Goal: Feedback & Contribution: Contribute content

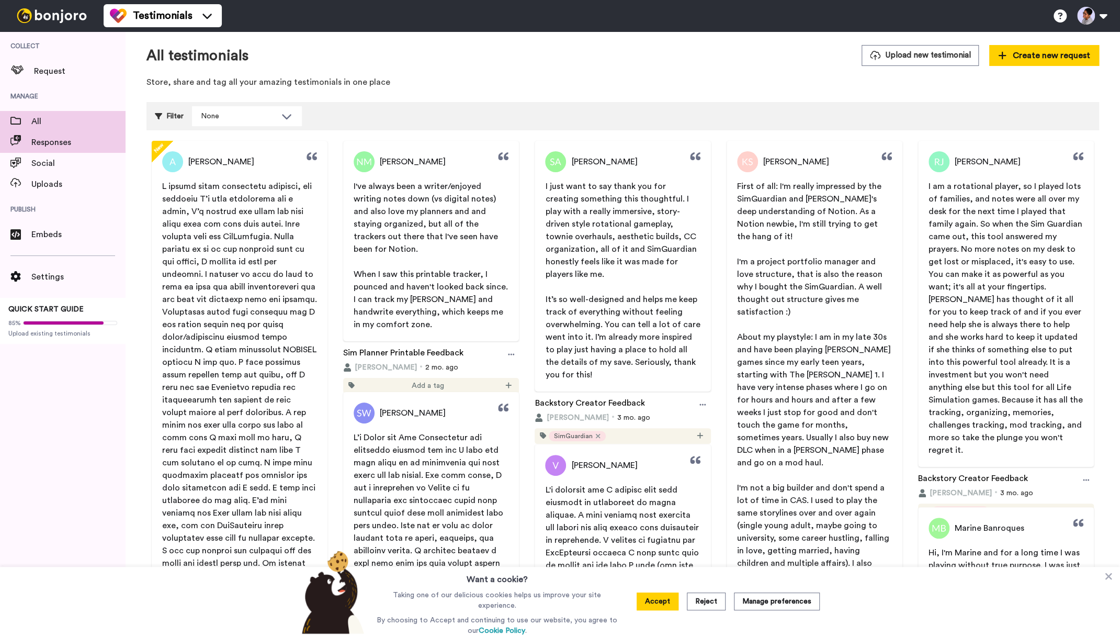
scroll to position [4, 0]
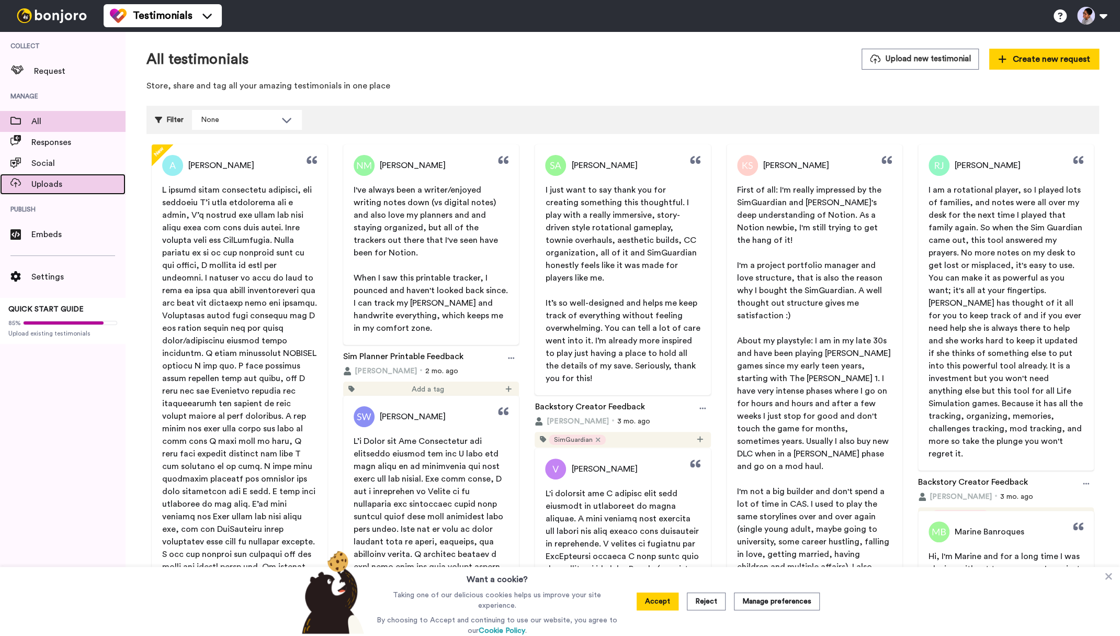
click at [63, 189] on span "Uploads" at bounding box center [78, 184] width 94 height 13
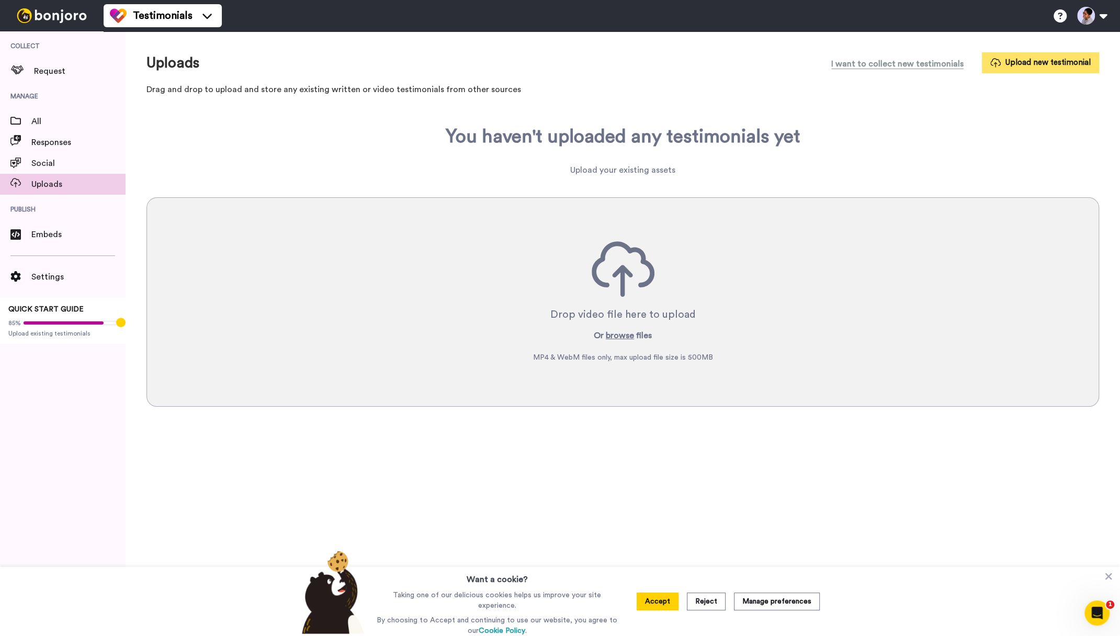
click at [1016, 58] on button "Upload new testimonial" at bounding box center [1040, 62] width 117 height 20
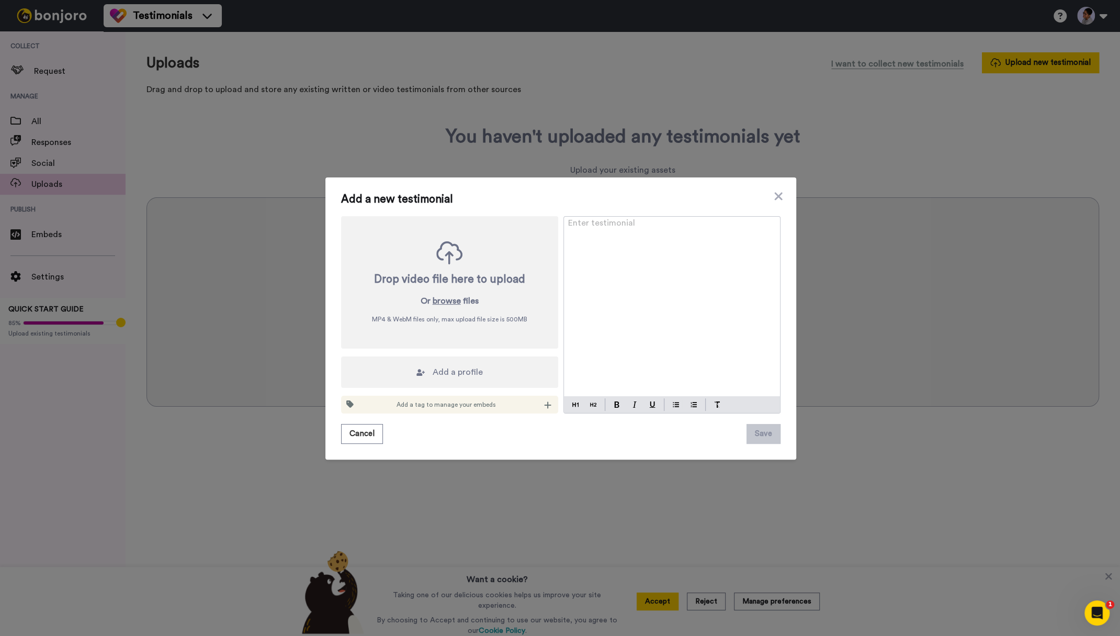
click at [665, 310] on div "Enter testimonial ﻿" at bounding box center [672, 306] width 216 height 179
click at [739, 270] on div "Enter testimonial ﻿" at bounding box center [672, 306] width 216 height 179
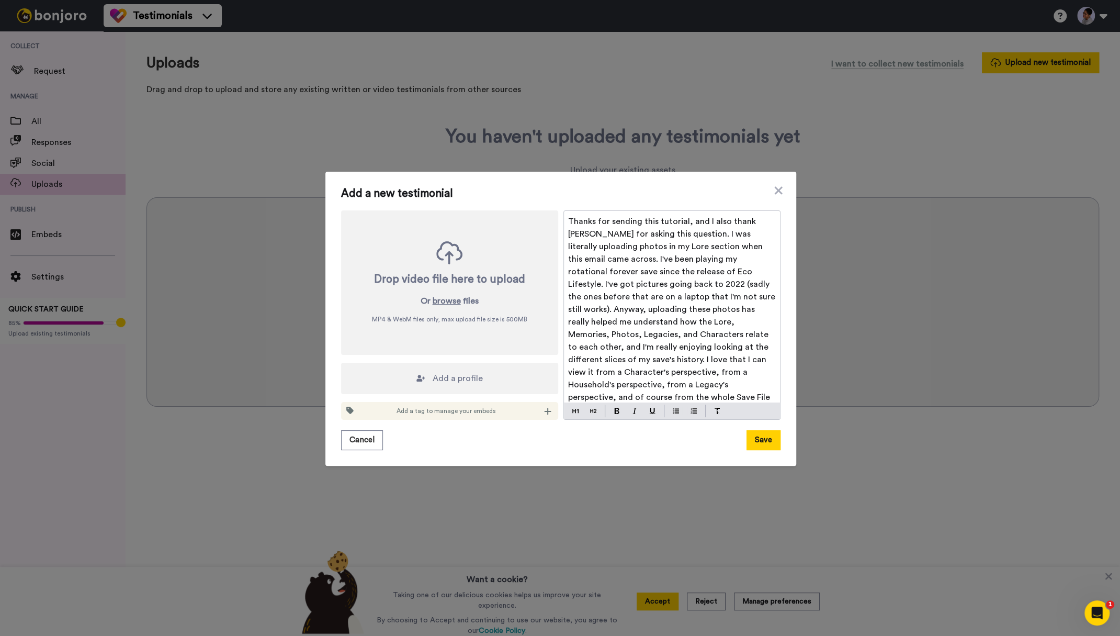
click at [620, 220] on span "Thanks for sending this tutorial, and I also thank Allison for asking this ques…" at bounding box center [673, 334] width 210 height 234
click at [643, 220] on span "Thanks for sending this tutorial, and I also thank Allison for asking this ques…" at bounding box center [673, 334] width 210 height 234
drag, startPoint x: 682, startPoint y: 233, endPoint x: 705, endPoint y: 218, distance: 27.3
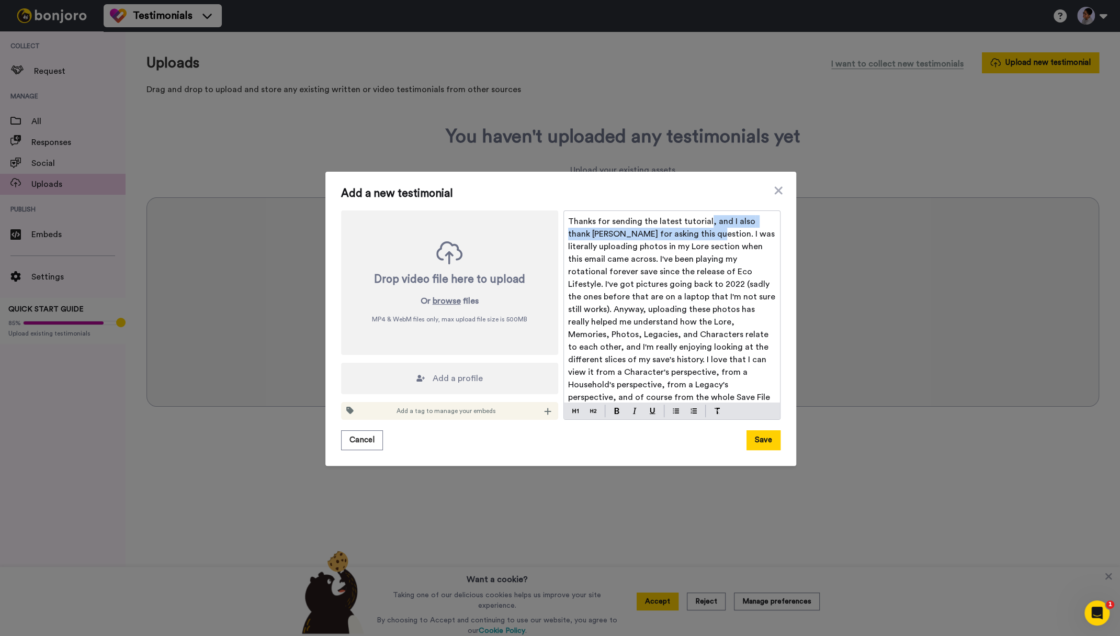
click at [705, 218] on span "Thanks for sending the latest tutorial, and I also thank Allison for asking thi…" at bounding box center [673, 334] width 210 height 234
click at [621, 247] on span "Thanks for sending the latest tutorial. I was literally uploading photos in my …" at bounding box center [672, 321] width 209 height 209
drag, startPoint x: 619, startPoint y: 247, endPoint x: 537, endPoint y: 209, distance: 91.3
click at [564, 211] on div "Thanks for sending the latest tutorial. I was literally uploading photos in my …" at bounding box center [672, 306] width 216 height 191
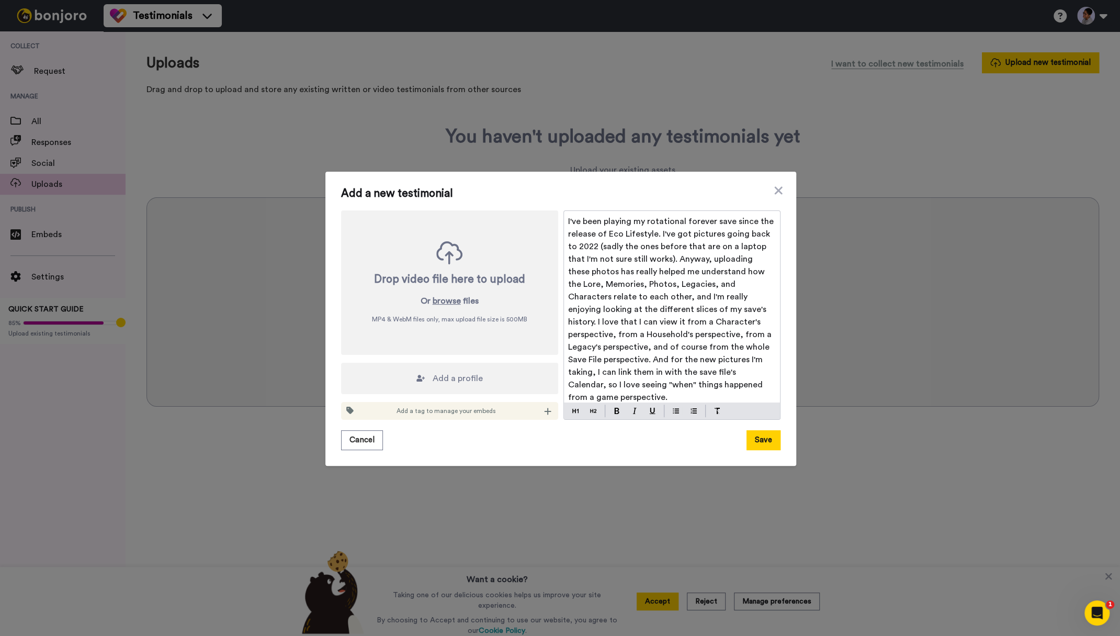
click at [757, 269] on span "I've been playing my rotational forever save since the release of Eco Lifestyle…" at bounding box center [672, 309] width 208 height 184
drag, startPoint x: 573, startPoint y: 283, endPoint x: 565, endPoint y: 285, distance: 8.0
click at [565, 285] on div "I've been playing my rotational forever save since the release of Eco Lifestyle…" at bounding box center [672, 306] width 216 height 191
drag, startPoint x: 611, startPoint y: 282, endPoint x: 622, endPoint y: 283, distance: 11.0
click at [611, 282] on span "I've been playing my rotational forever save since the release of Eco Lifestyle…" at bounding box center [672, 309] width 208 height 184
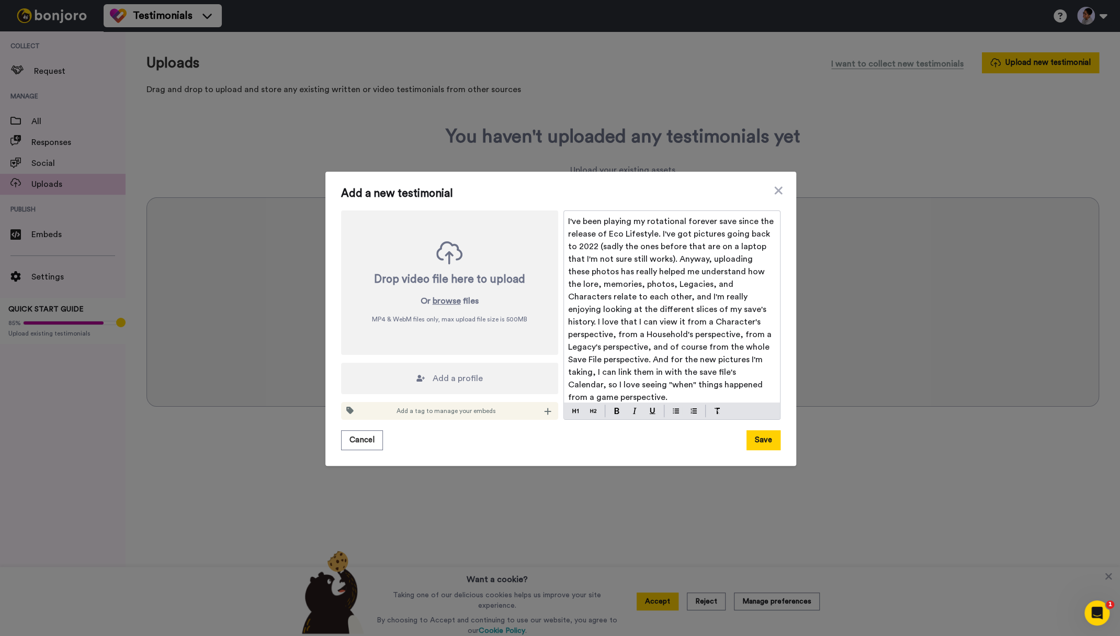
click at [644, 281] on span "I've been playing my rotational forever save since the release of Eco Lifestyle…" at bounding box center [672, 309] width 208 height 184
click at [695, 282] on span "I've been playing my rotational forever save since the release of Eco Lifestyle…" at bounding box center [672, 309] width 208 height 184
click at [425, 377] on icon at bounding box center [420, 378] width 8 height 8
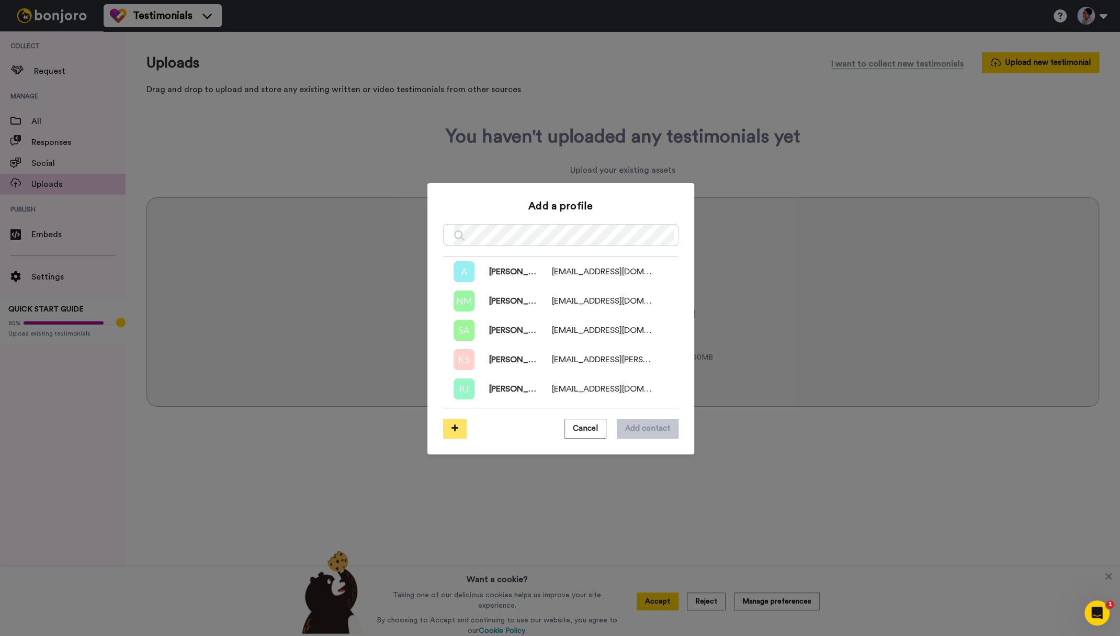
click at [456, 422] on button at bounding box center [455, 428] width 24 height 20
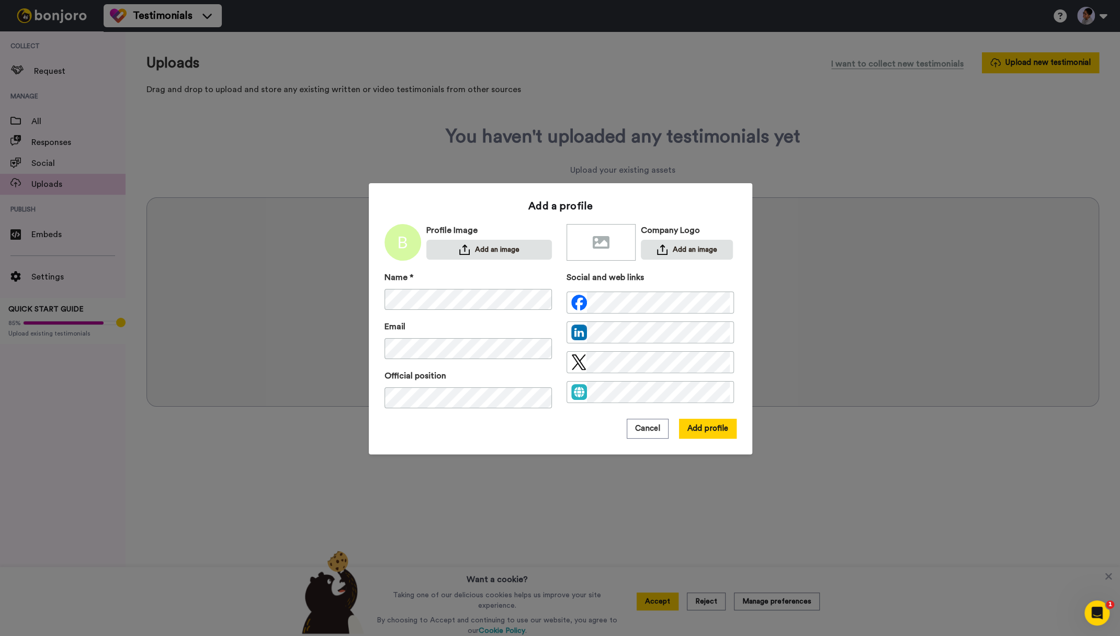
click at [485, 365] on div "Name * Email Official position" at bounding box center [467, 345] width 167 height 148
click at [730, 296] on div at bounding box center [649, 302] width 167 height 22
click at [530, 277] on div "Name *" at bounding box center [467, 290] width 167 height 39
click at [702, 423] on button "Add profile" at bounding box center [708, 428] width 58 height 20
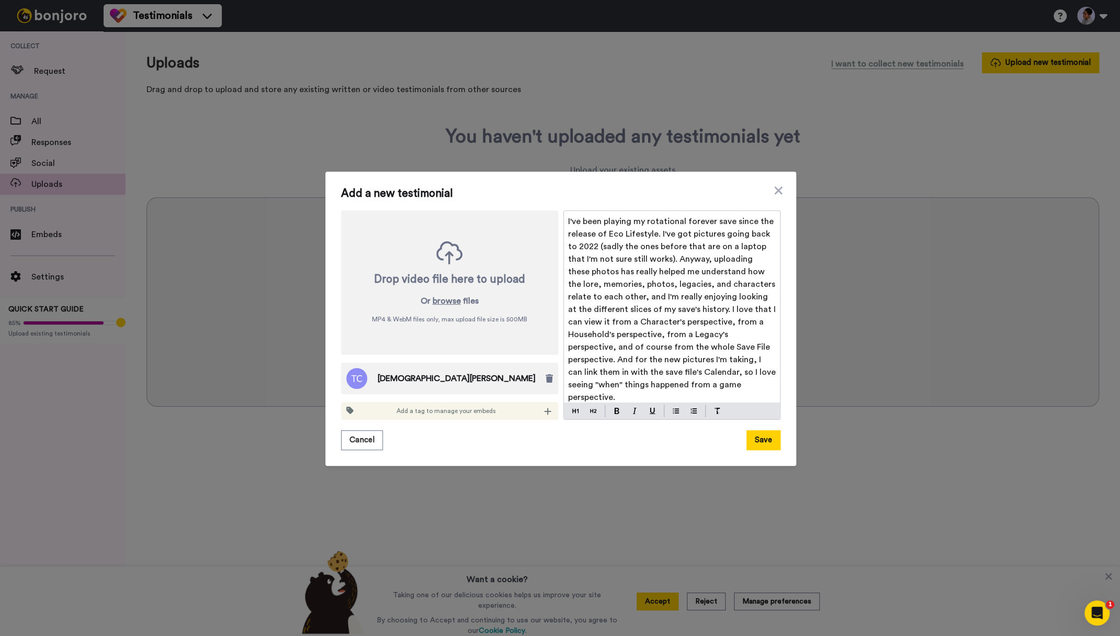
click at [567, 220] on div "I've been playing my rotational forever save since the release of Eco Lifestyle…" at bounding box center [672, 306] width 216 height 191
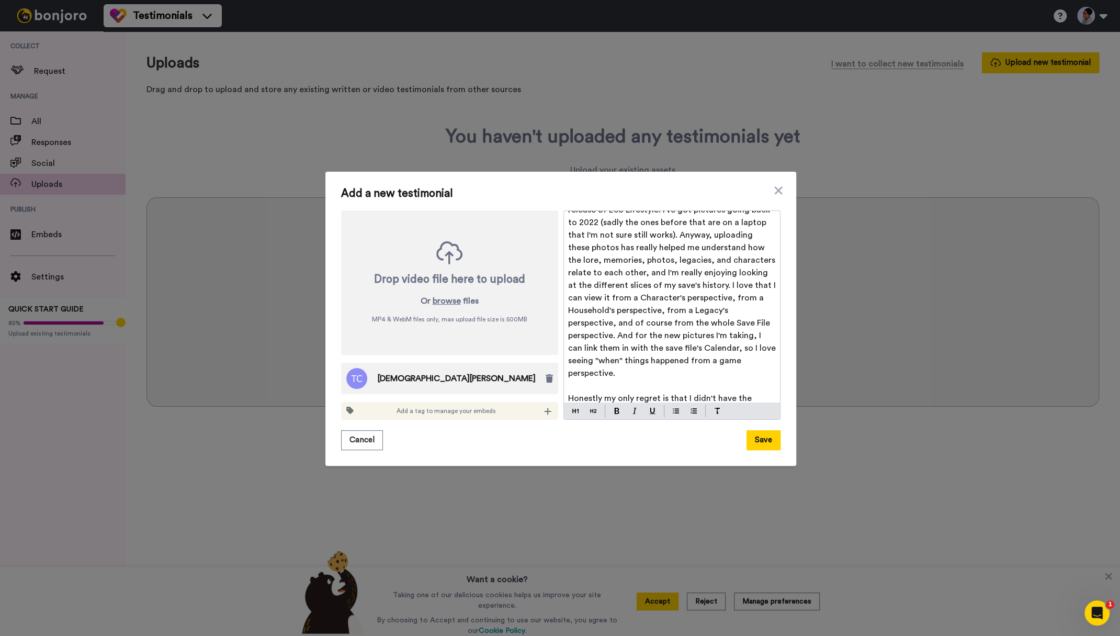
scroll to position [49, 0]
click at [625, 297] on span "I've been playing my rotational forever save since the release of Eco Lifestyle…" at bounding box center [673, 285] width 210 height 184
click at [659, 236] on span "I've been playing my rotational forever save since the release of Eco Lifestyle…" at bounding box center [673, 285] width 210 height 184
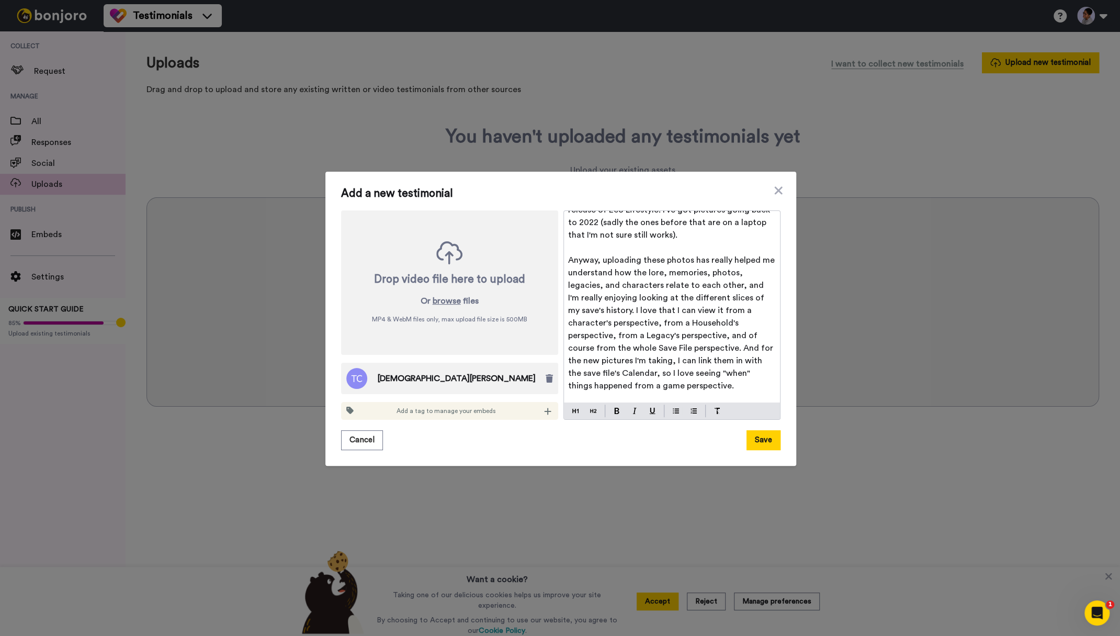
click at [601, 310] on span "Anyway, uploading these photos has really helped me understand how the lore, me…" at bounding box center [672, 323] width 209 height 134
click at [647, 320] on span "Anyway, uploading these photos has really helped me understand how the lore, me…" at bounding box center [672, 323] width 209 height 134
drag, startPoint x: 570, startPoint y: 335, endPoint x: 564, endPoint y: 336, distance: 5.8
click at [564, 336] on div "Feedback after using the SimGuardian for .. months: ﻿ I've been playing my rota…" at bounding box center [672, 306] width 216 height 191
click at [565, 348] on div "Feedback after using the SimGuardian for .. months: ﻿ I've been playing my rota…" at bounding box center [672, 306] width 216 height 191
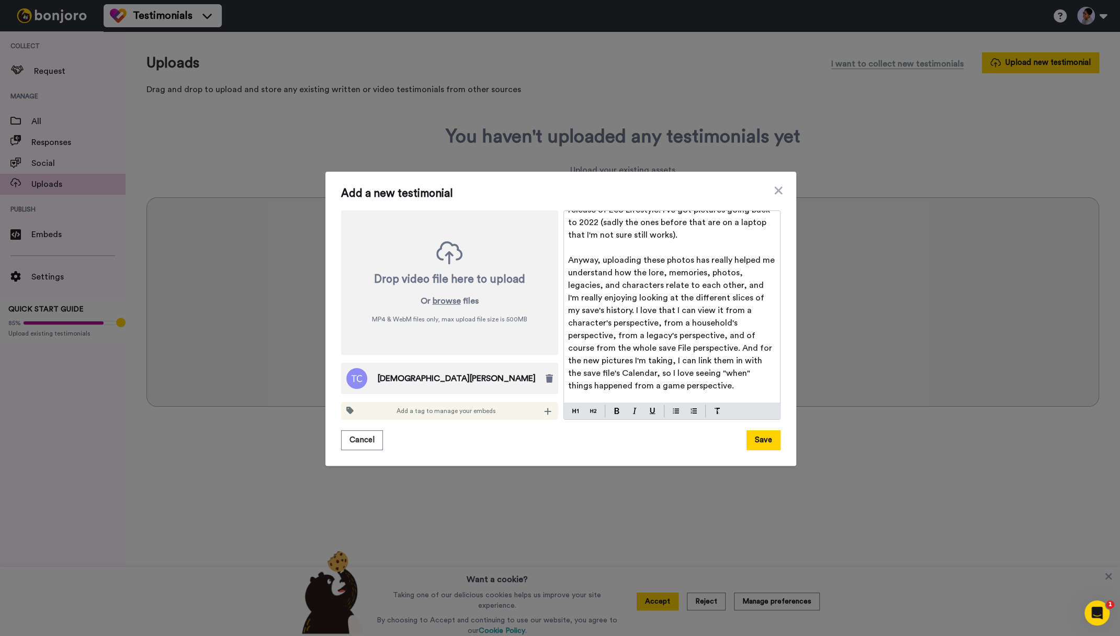
click at [588, 349] on span "Anyway, uploading these photos has really helped me understand how the lore, me…" at bounding box center [672, 323] width 209 height 134
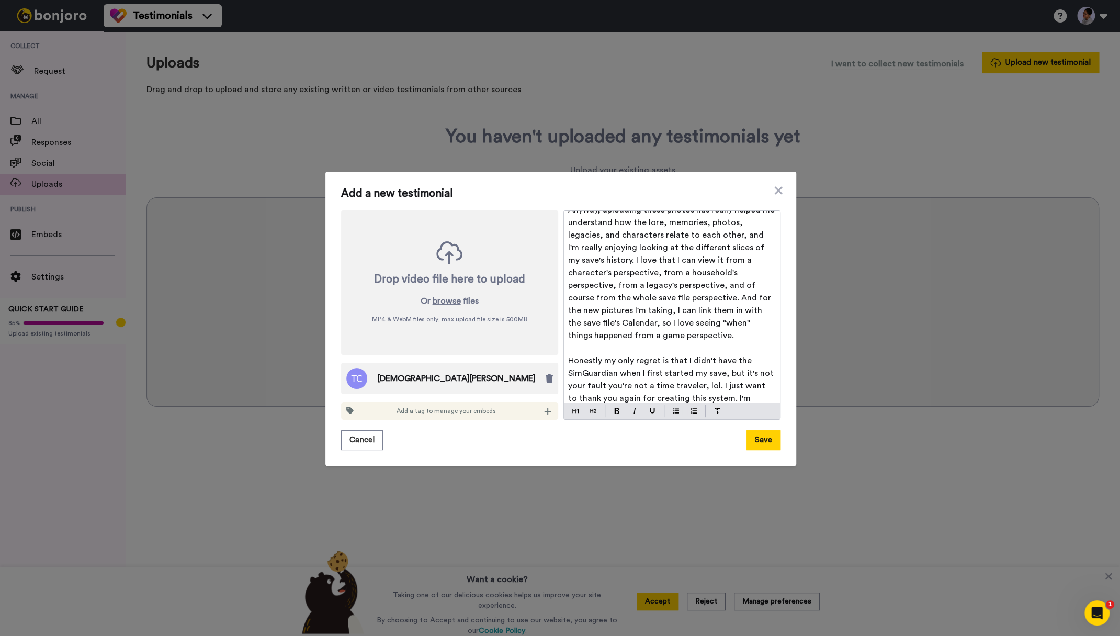
scroll to position [99, 0]
click at [735, 309] on span "Anyway, uploading these photos has really helped me understand how the lore, me…" at bounding box center [672, 273] width 209 height 134
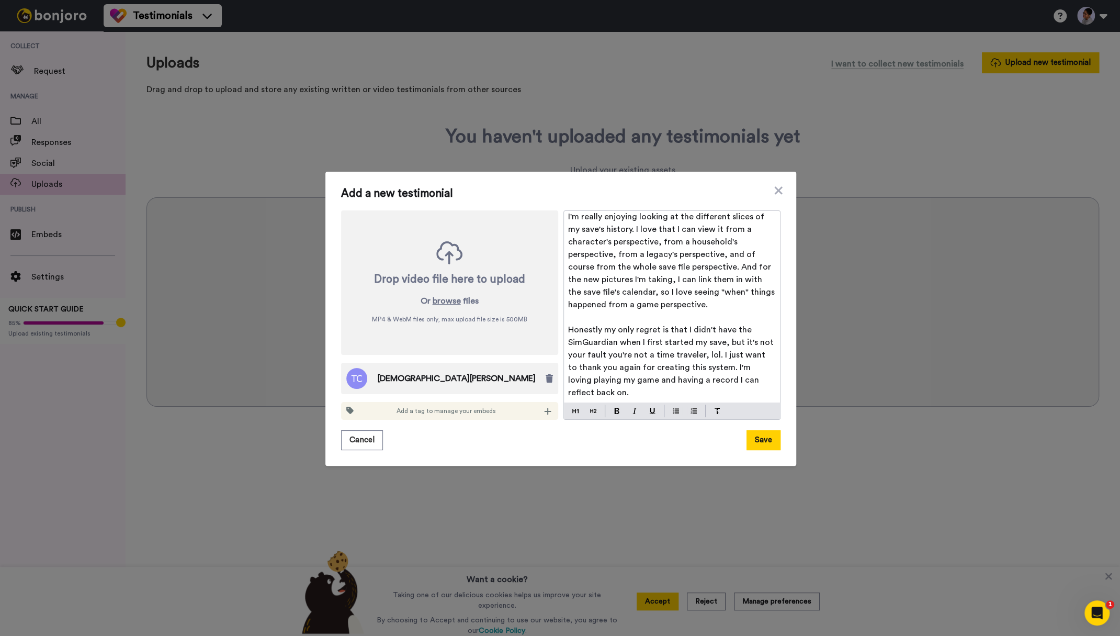
scroll to position [1, 0]
click at [601, 329] on span "Honestly my only regret is that I didn't have the SimGuardian when I first star…" at bounding box center [672, 360] width 208 height 71
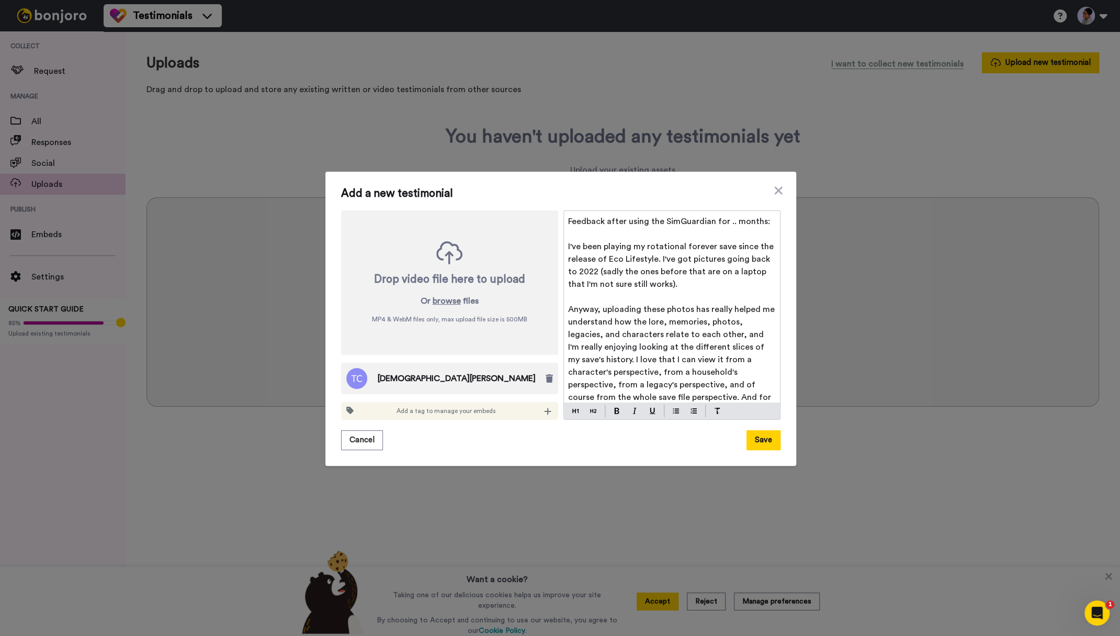
scroll to position [0, 0]
click at [426, 414] on span "Add a tag to manage your embeds" at bounding box center [445, 410] width 99 height 8
click at [543, 412] on div at bounding box center [547, 410] width 10 height 10
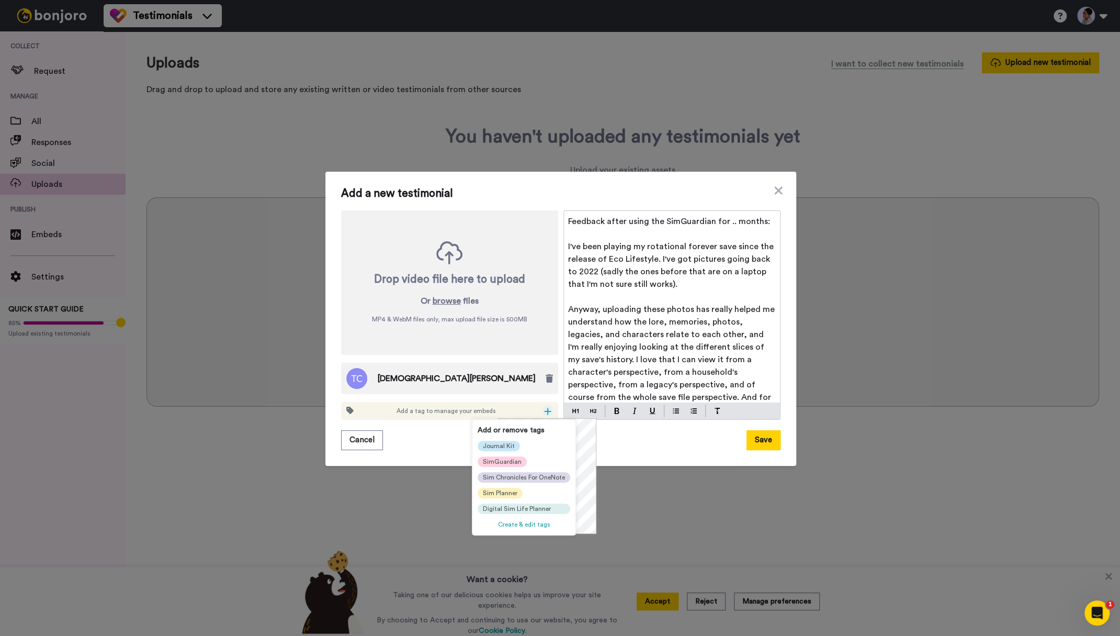
click at [517, 462] on span "SimGuardian" at bounding box center [502, 461] width 39 height 8
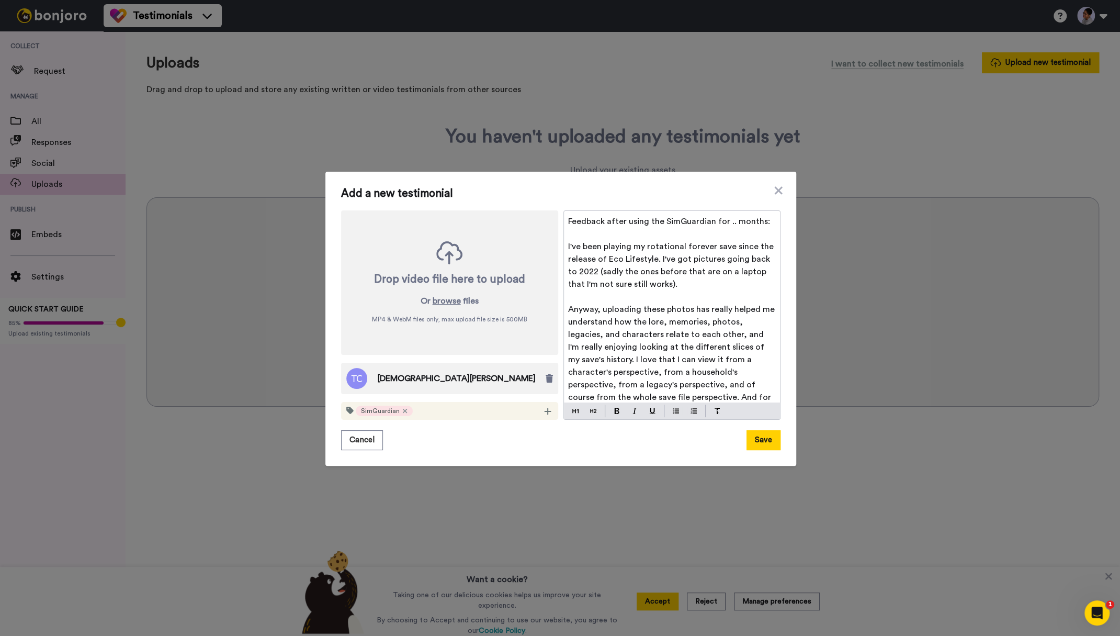
click at [737, 223] on span "Feedback after using the SimGuardian for .. months:" at bounding box center [669, 221] width 202 height 8
click at [617, 412] on img at bounding box center [616, 410] width 5 height 6
click at [633, 215] on p "Feedback after using the SimGuardian for .. months:" at bounding box center [672, 221] width 208 height 13
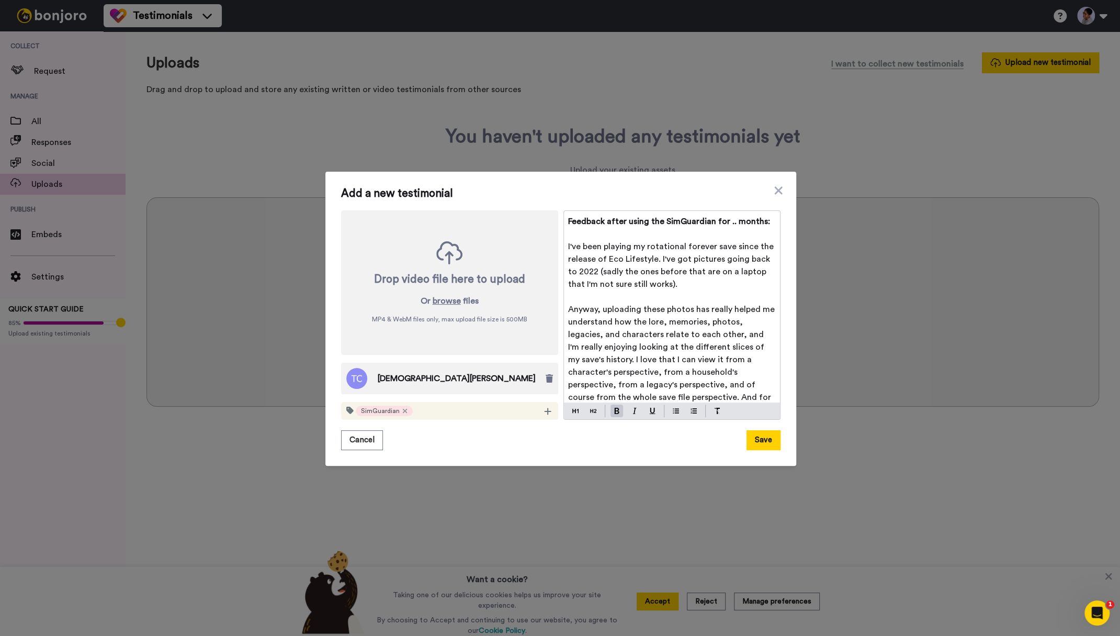
click at [735, 220] on span "Feedback after using the SimGuardian for .. months:" at bounding box center [669, 221] width 202 height 8
click at [779, 447] on button "Save" at bounding box center [763, 440] width 34 height 20
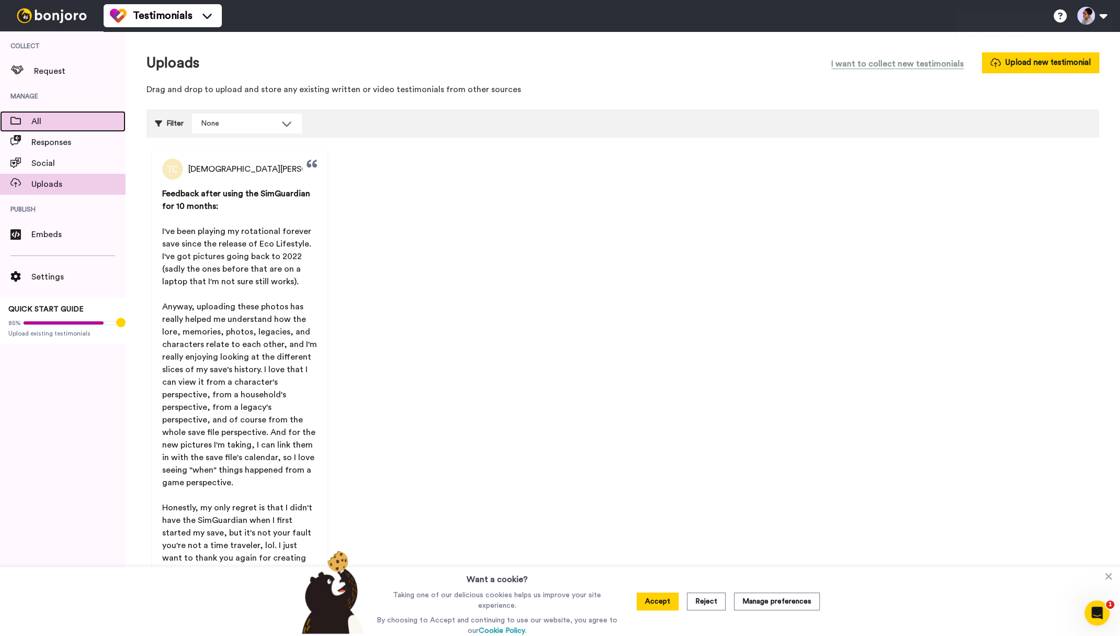
click at [59, 122] on span "All" at bounding box center [78, 121] width 94 height 13
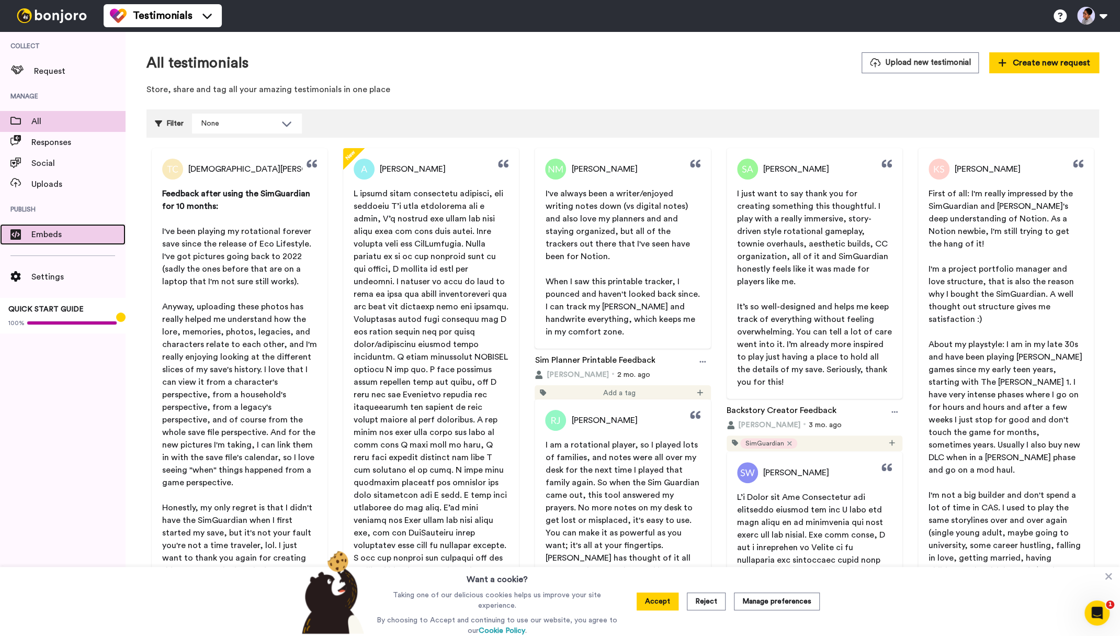
click at [49, 236] on span "Embeds" at bounding box center [78, 234] width 94 height 13
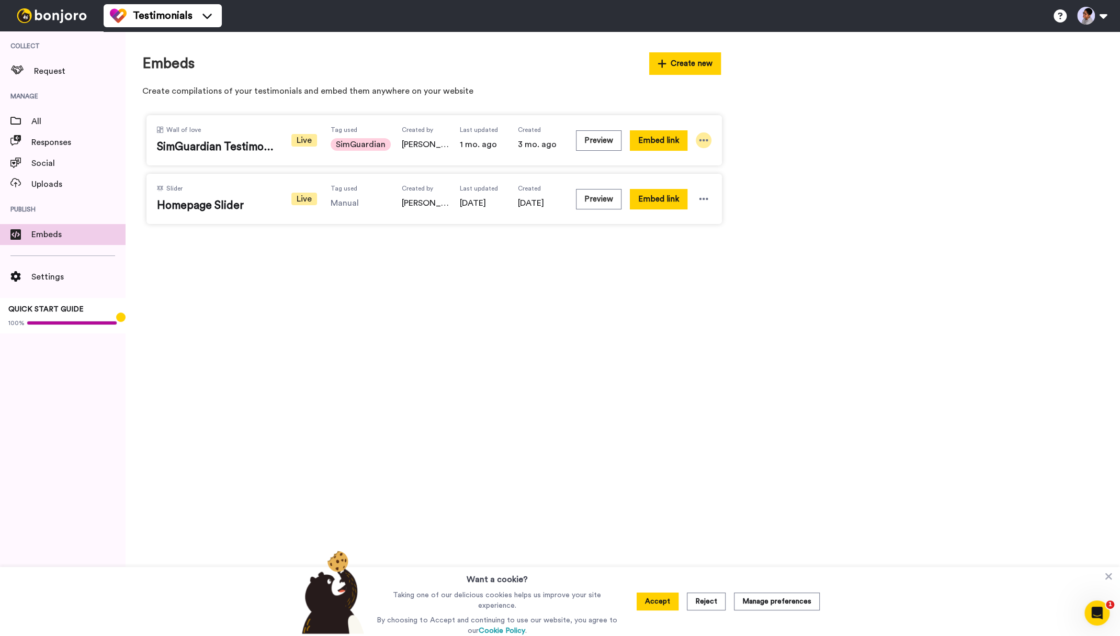
click at [701, 138] on icon at bounding box center [703, 140] width 10 height 10
click at [694, 195] on li "Edit" at bounding box center [687, 198] width 66 height 19
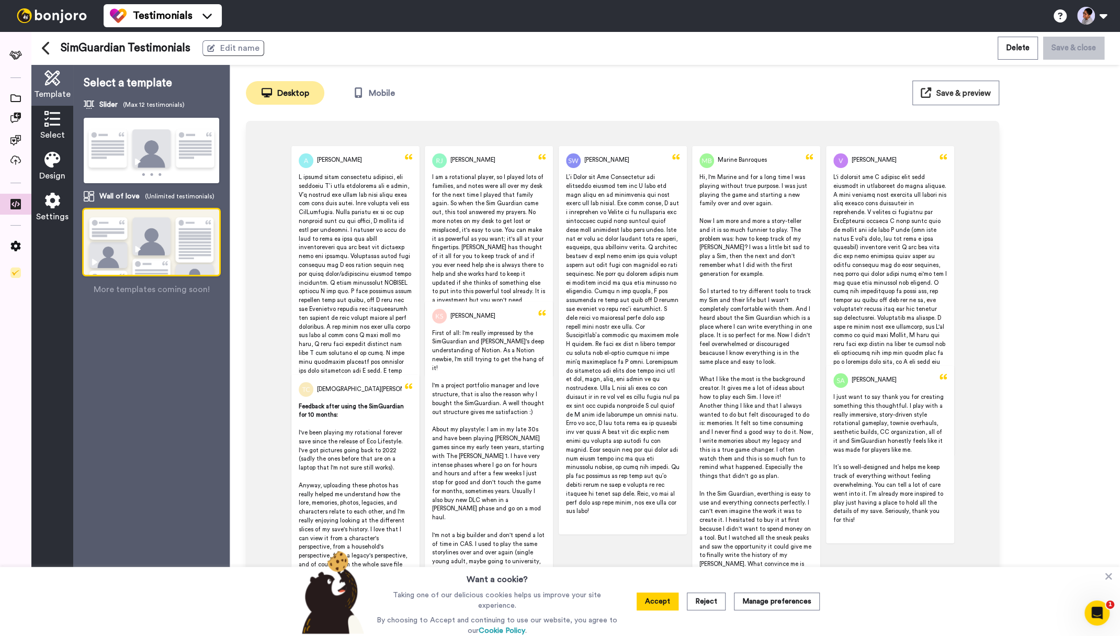
click at [51, 130] on span "Select" at bounding box center [52, 135] width 25 height 13
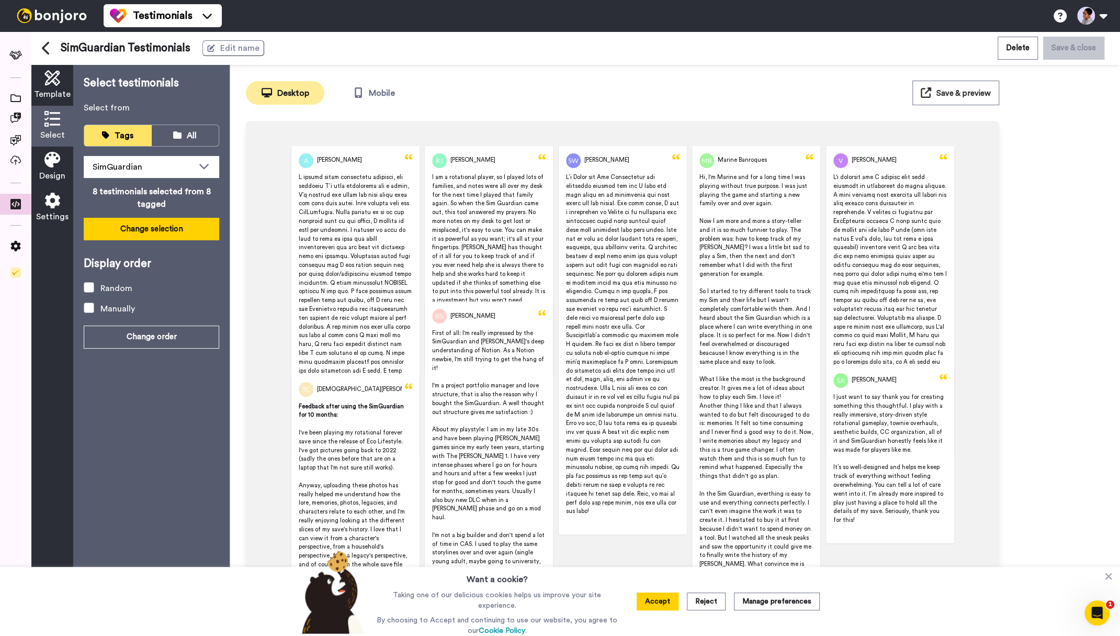
click at [155, 226] on button "Change selection" at bounding box center [151, 229] width 135 height 22
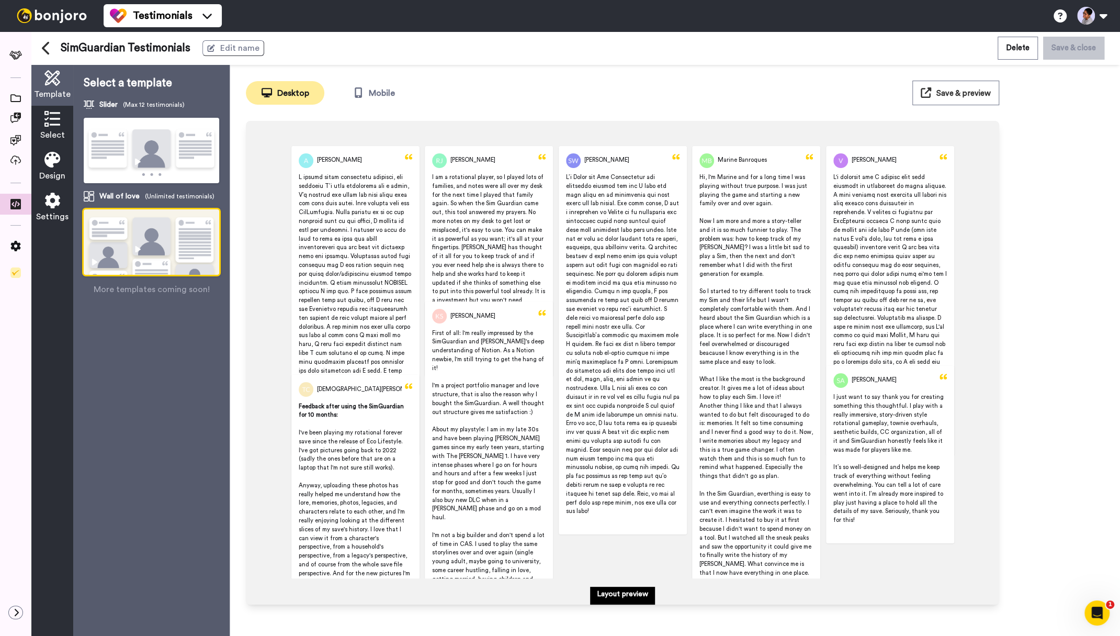
click at [53, 121] on icon at bounding box center [52, 119] width 16 height 16
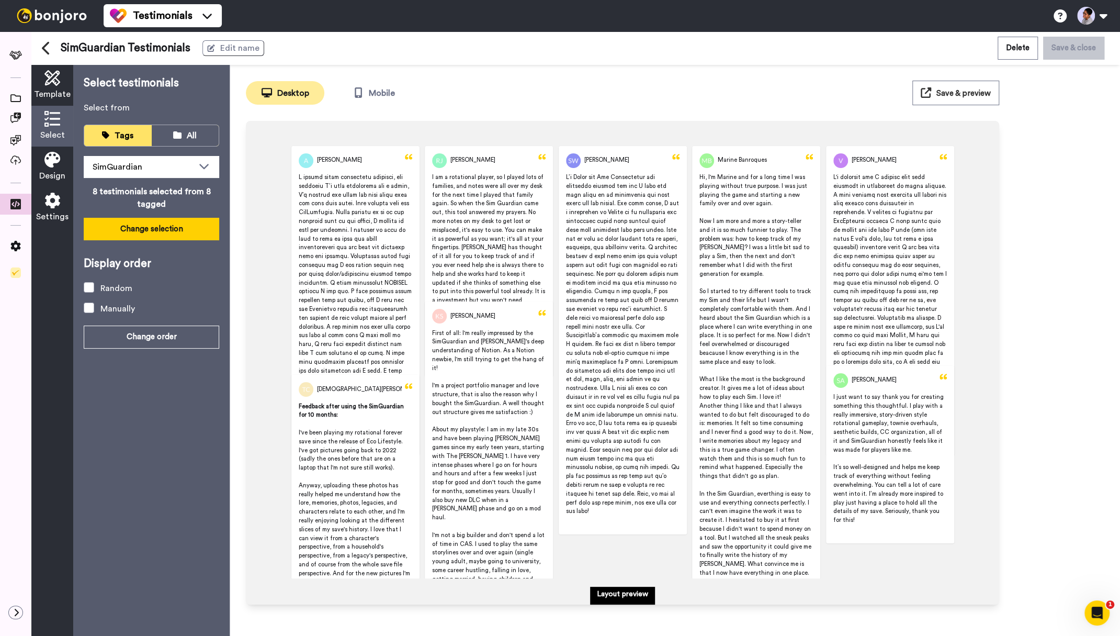
click at [172, 228] on button "Change selection" at bounding box center [151, 229] width 135 height 22
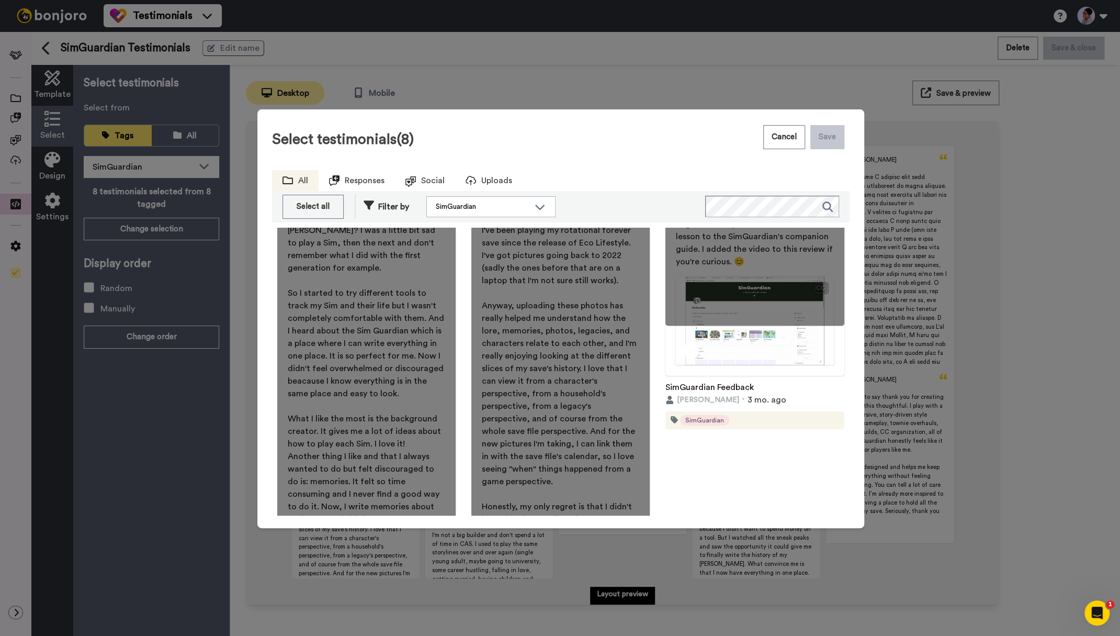
scroll to position [1252, 0]
click at [191, 346] on div "Select testimonials (8) Cancel Save All Responses Social Uploads Select all Des…" at bounding box center [560, 318] width 1120 height 636
click at [184, 339] on div "Select testimonials (8) Cancel Save All Responses Social Uploads Select all Des…" at bounding box center [560, 318] width 1120 height 636
click at [779, 150] on div "Cancel Save" at bounding box center [806, 137] width 86 height 35
click at [779, 134] on button "Cancel" at bounding box center [784, 137] width 42 height 24
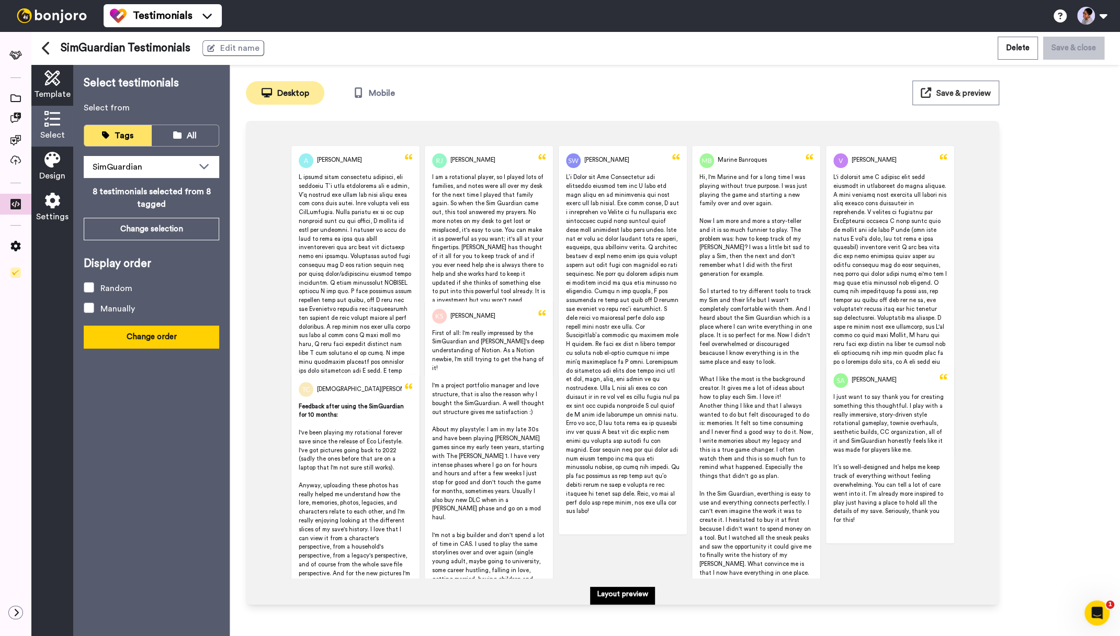
click at [154, 330] on button "Change order" at bounding box center [151, 336] width 135 height 22
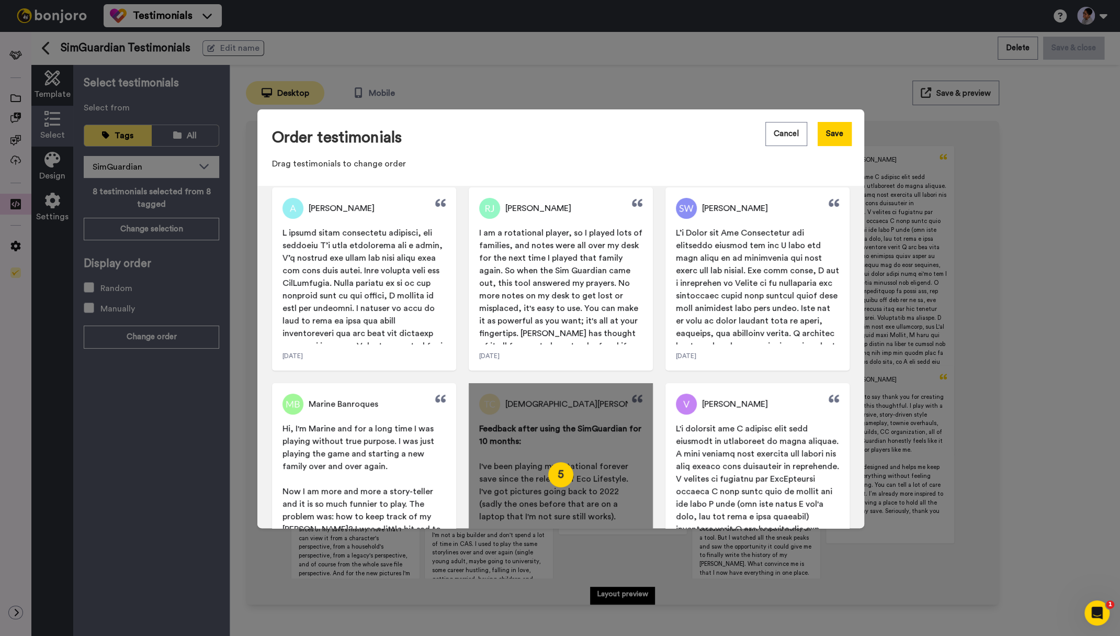
scroll to position [11, 0]
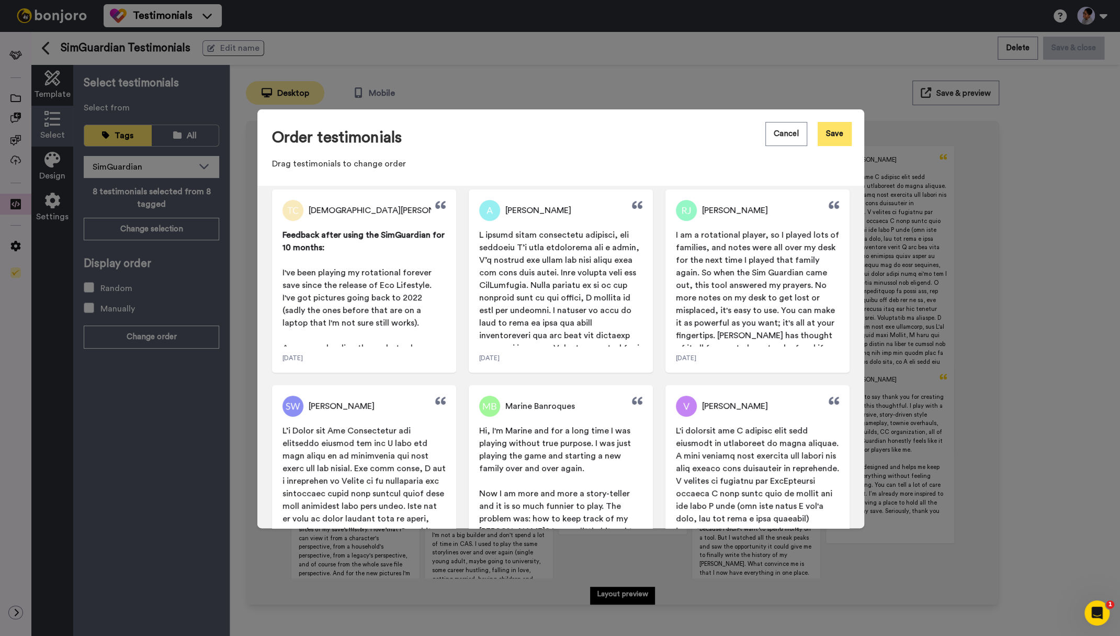
click at [842, 133] on button "Save" at bounding box center [835, 134] width 34 height 24
